Goal: Find specific page/section: Find specific page/section

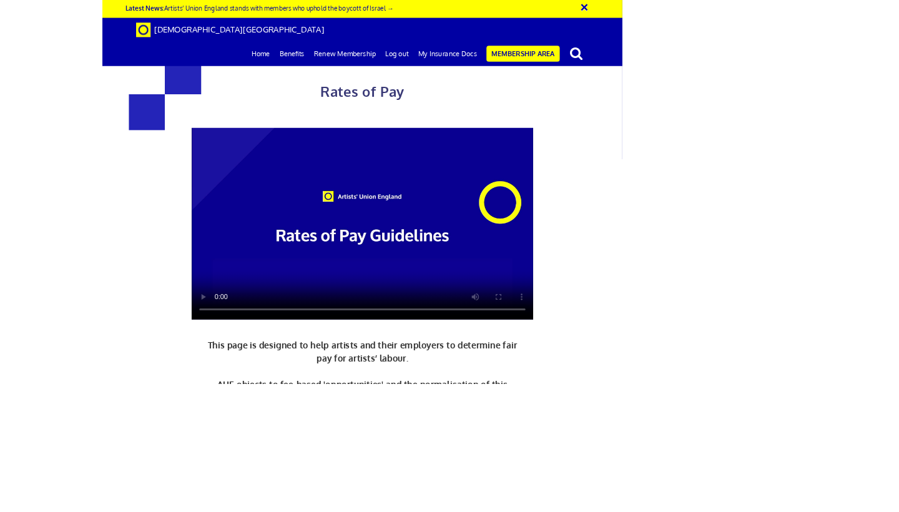
scroll to position [0, 7]
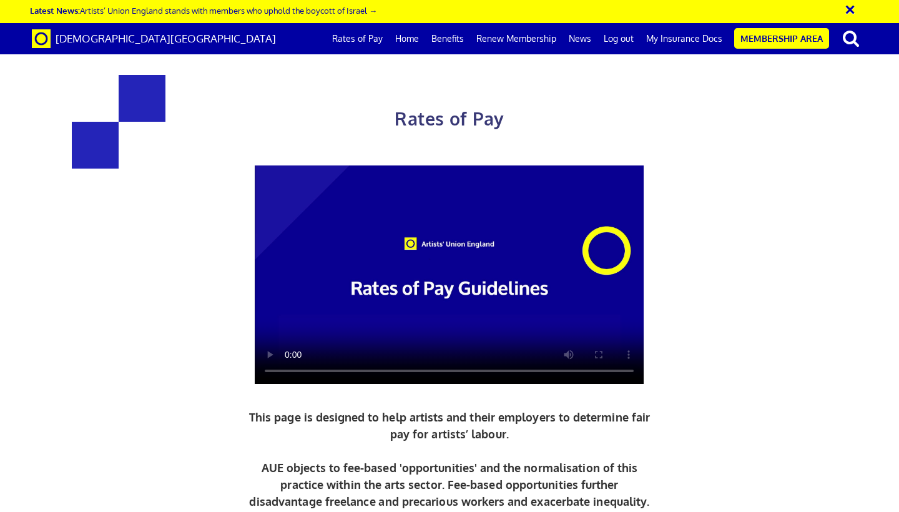
click at [673, 32] on link "My Insurance Docs" at bounding box center [684, 38] width 89 height 31
click at [673, 40] on link "My Insurance Docs" at bounding box center [684, 38] width 89 height 31
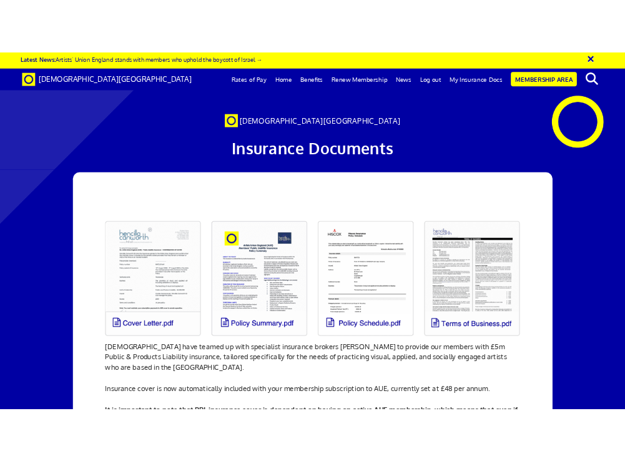
scroll to position [110, 0]
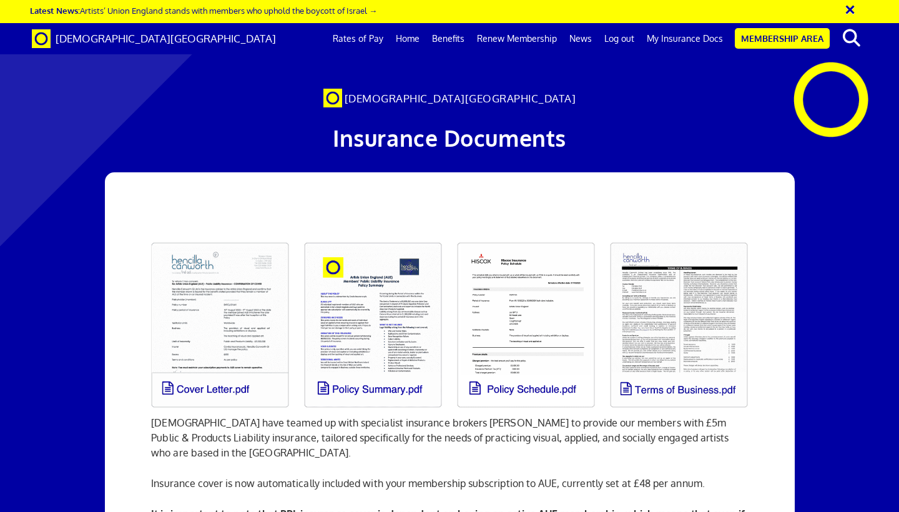
click at [235, 235] on link at bounding box center [220, 325] width 153 height 180
click at [389, 251] on link at bounding box center [372, 325] width 153 height 180
click at [412, 280] on link at bounding box center [372, 325] width 153 height 180
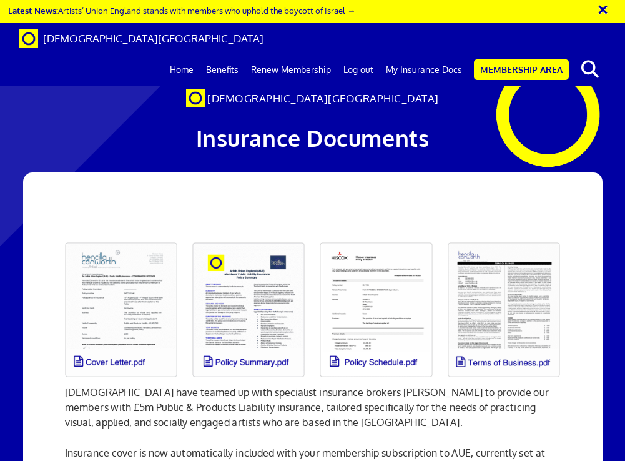
drag, startPoint x: 517, startPoint y: 172, endPoint x: 546, endPoint y: 172, distance: 29.3
click at [509, 235] on link at bounding box center [503, 310] width 127 height 150
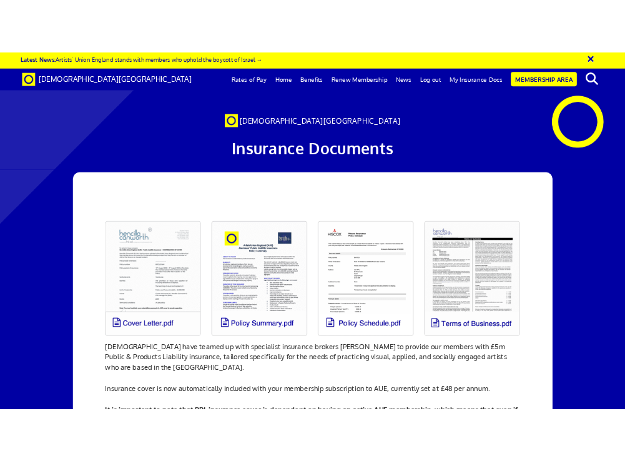
scroll to position [0, 7]
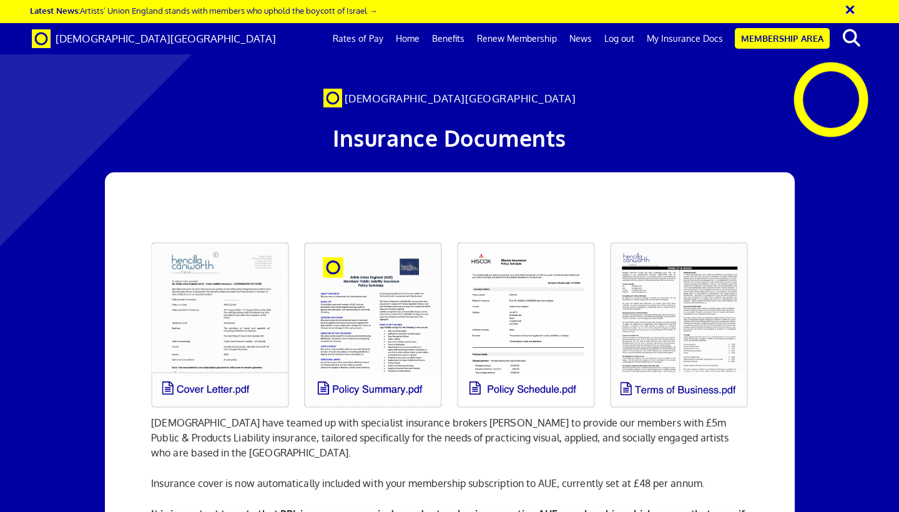
click at [233, 281] on link at bounding box center [220, 325] width 153 height 180
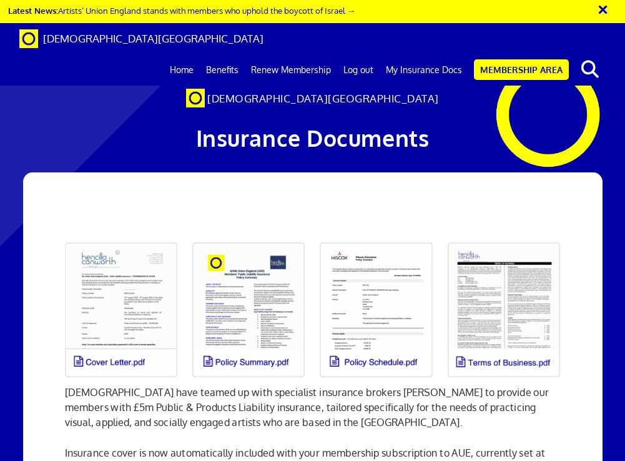
scroll to position [0, 0]
click at [266, 249] on link at bounding box center [248, 310] width 127 height 150
click at [375, 245] on link at bounding box center [375, 310] width 127 height 150
click at [396, 256] on link at bounding box center [375, 310] width 127 height 150
click at [481, 255] on link at bounding box center [503, 310] width 127 height 150
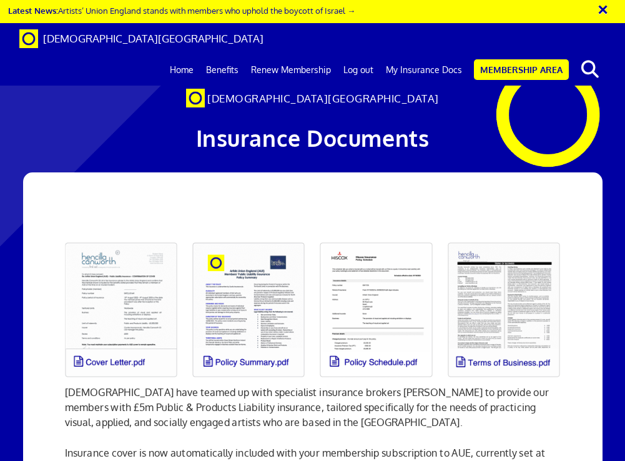
click at [286, 235] on link at bounding box center [248, 310] width 127 height 150
click at [448, 54] on link "My Insurance Docs" at bounding box center [423, 69] width 89 height 31
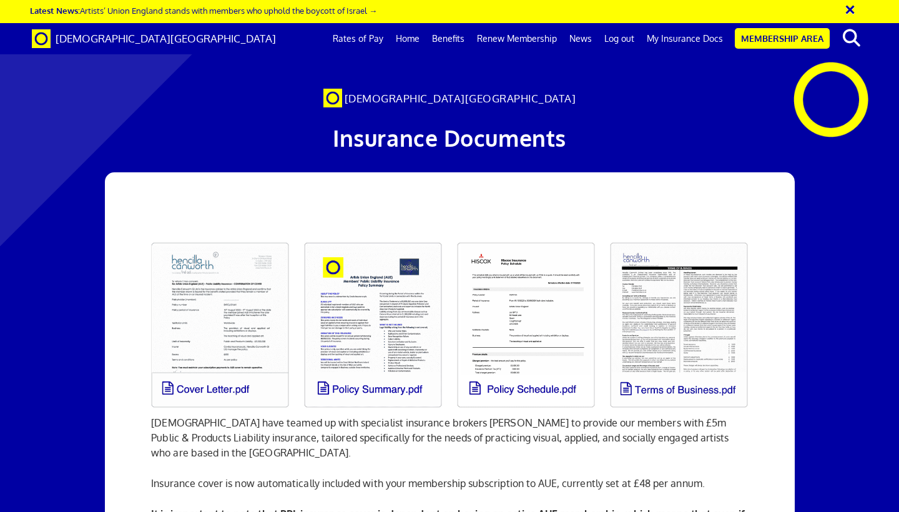
scroll to position [0, 7]
click at [377, 34] on link "Rates of Pay" at bounding box center [357, 38] width 63 height 31
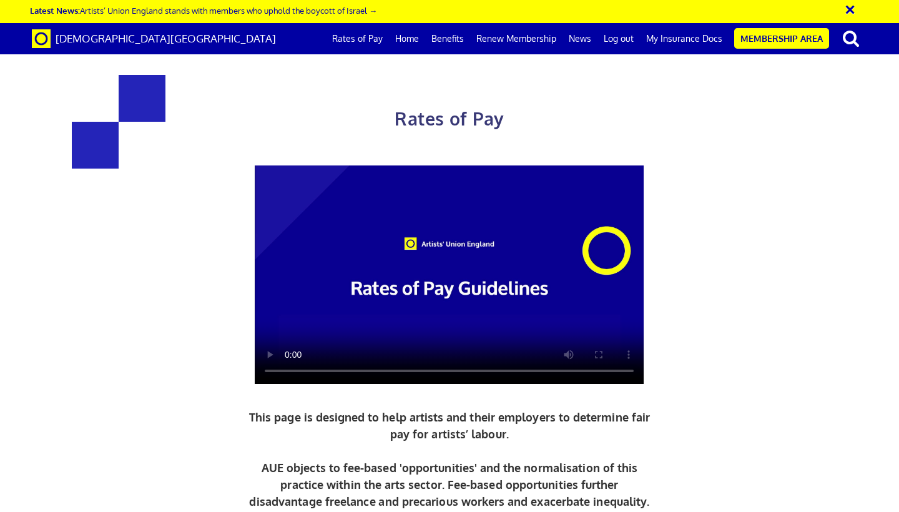
scroll to position [427, 0]
